Goal: Information Seeking & Learning: Find specific fact

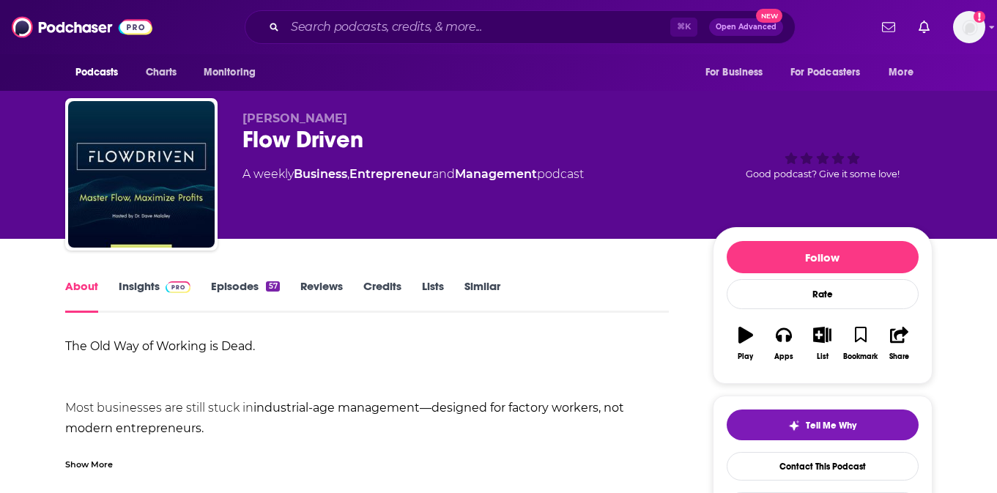
click at [144, 294] on link "Insights" at bounding box center [155, 296] width 73 height 34
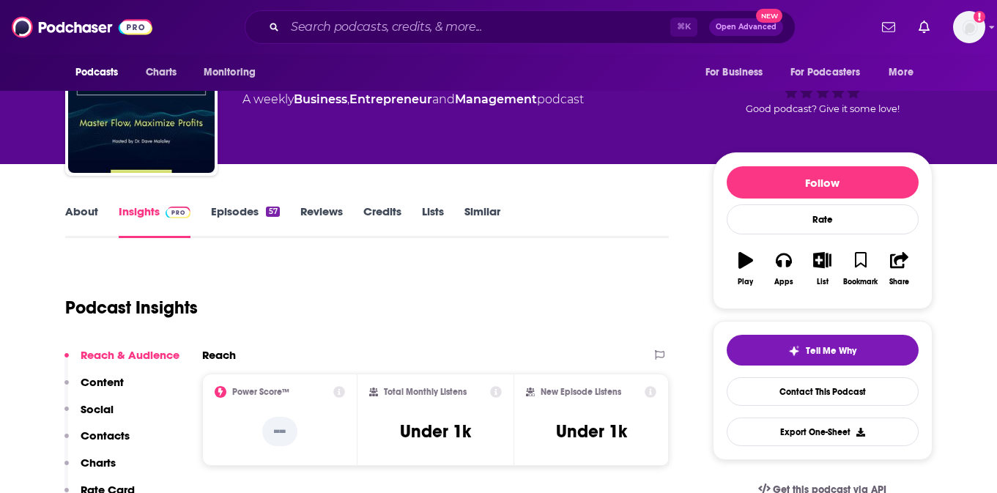
scroll to position [91, 0]
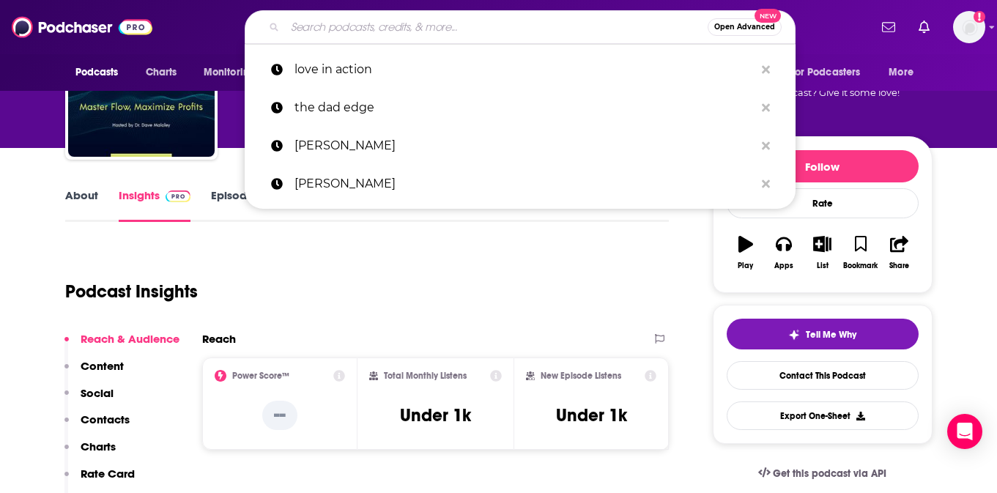
click at [587, 26] on input "Search podcasts, credits, & more..." at bounding box center [496, 26] width 423 height 23
paste input "Bee Formless™ Podcast: Flow Driven CEO"
type input "Bee Formless™ Podcast: Flow Driven CEO"
